Goal: Information Seeking & Learning: Learn about a topic

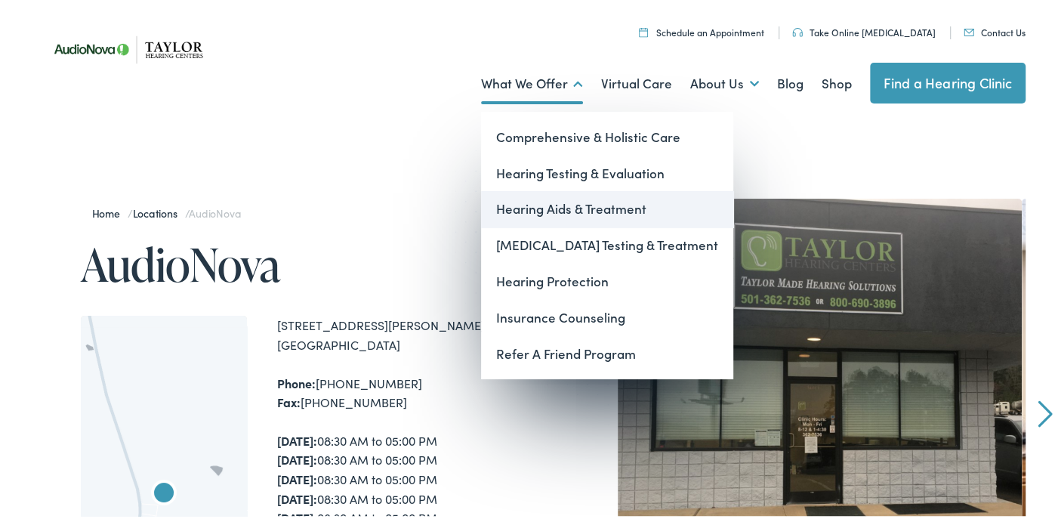
click at [523, 211] on link "Hearing Aids & Treatment" at bounding box center [607, 207] width 252 height 36
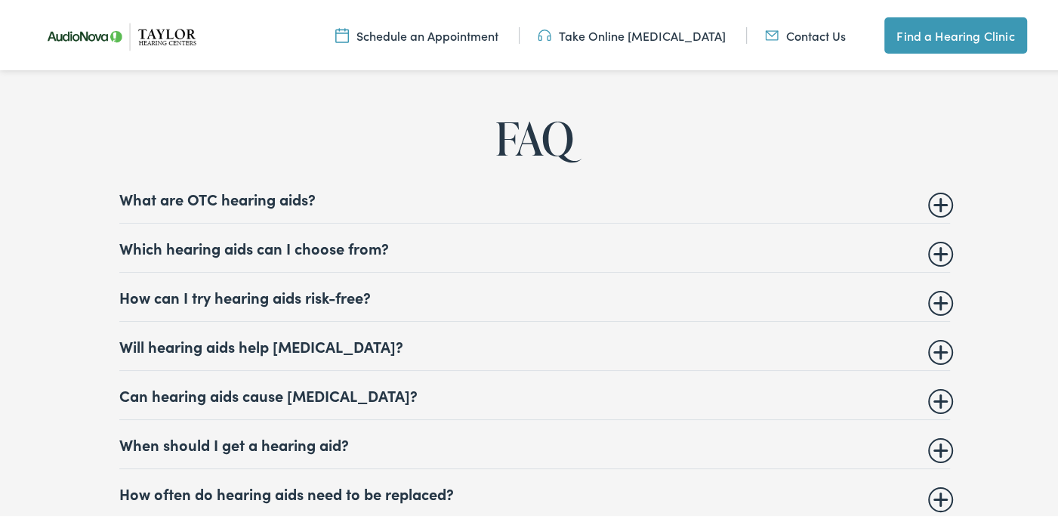
scroll to position [5661, 0]
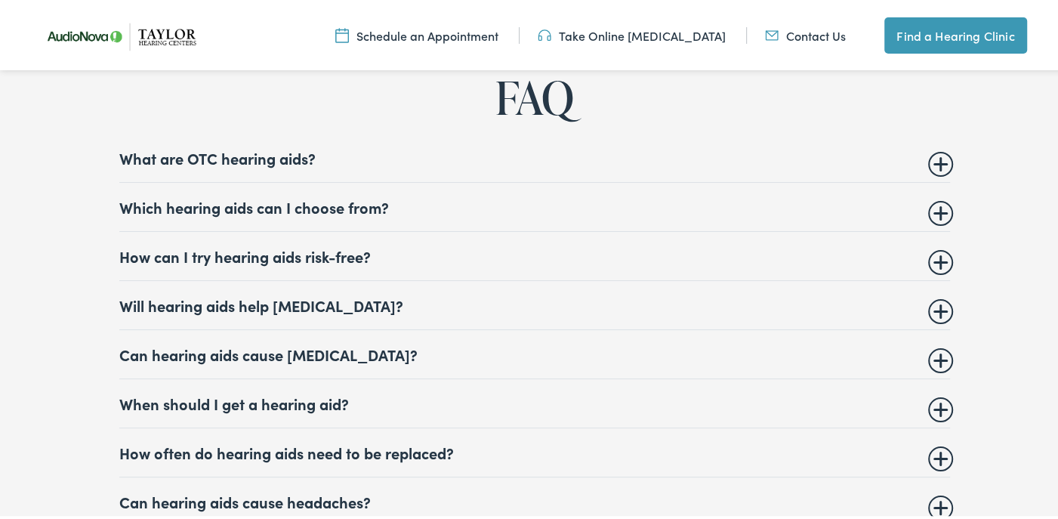
click at [934, 202] on summary "Which hearing aids can I choose from?" at bounding box center [534, 204] width 830 height 18
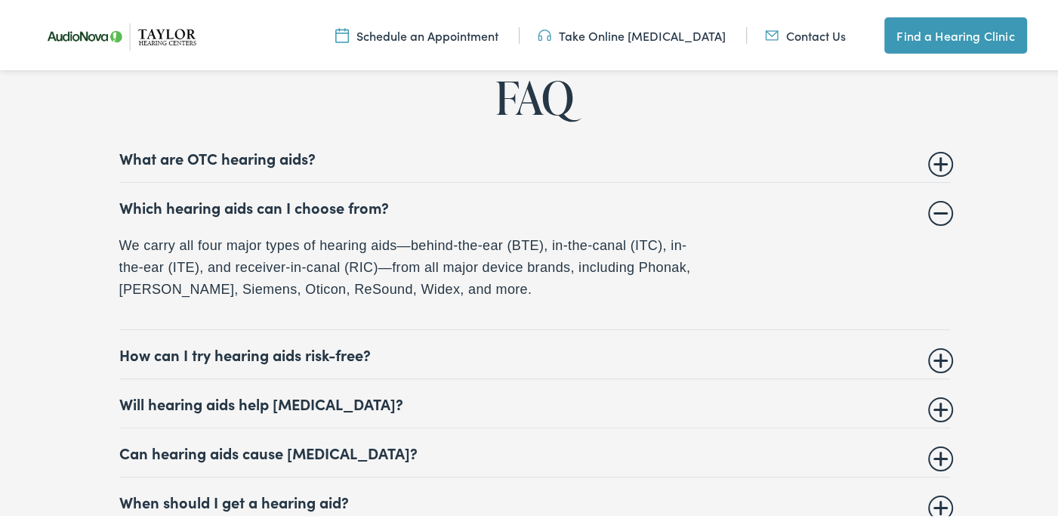
click at [934, 202] on summary "Which hearing aids can I choose from?" at bounding box center [534, 204] width 830 height 18
